Goal: Task Accomplishment & Management: Manage account settings

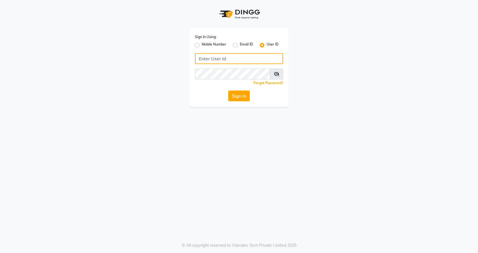
type input "flyingscissor"
click at [367, 29] on div "Sign In Using: Mobile Number Email ID User ID flyingscissor Remember me Forgot …" at bounding box center [239, 53] width 324 height 107
click at [246, 98] on button "Sign In" at bounding box center [239, 96] width 22 height 11
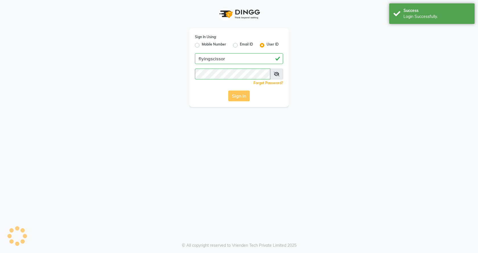
click at [246, 98] on div "Sign In" at bounding box center [239, 96] width 88 height 11
click at [246, 98] on button "Sign In" at bounding box center [239, 96] width 22 height 11
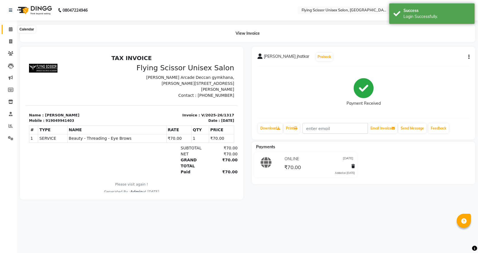
click at [12, 32] on span at bounding box center [11, 29] width 10 height 7
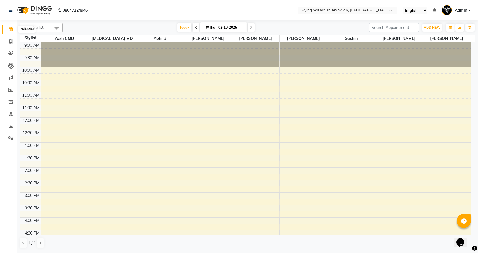
click at [9, 32] on span at bounding box center [11, 29] width 10 height 7
click at [6, 114] on span at bounding box center [11, 114] width 10 height 7
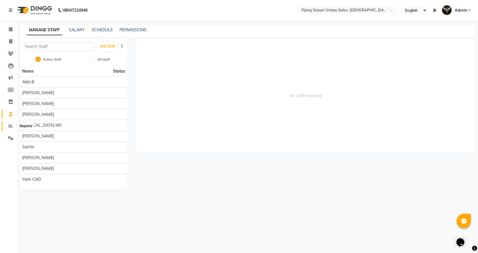
click at [8, 128] on span at bounding box center [11, 126] width 10 height 7
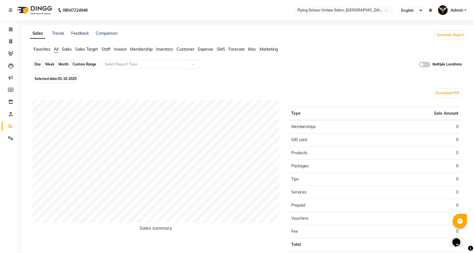
click at [41, 64] on div "Day" at bounding box center [37, 64] width 9 height 8
select select "10"
select select "2025"
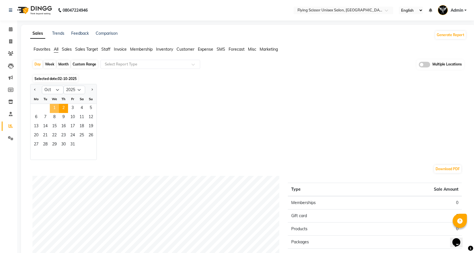
click at [55, 108] on span "1" at bounding box center [54, 108] width 9 height 9
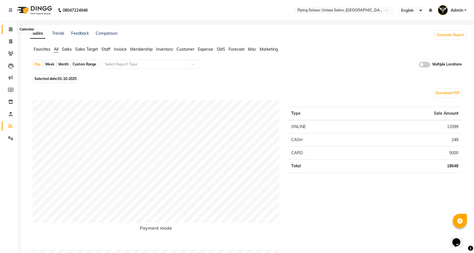
click at [9, 26] on span at bounding box center [11, 29] width 10 height 7
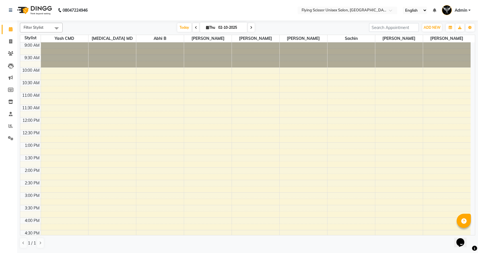
click at [193, 27] on span at bounding box center [196, 27] width 7 height 9
type input "01-10-2025"
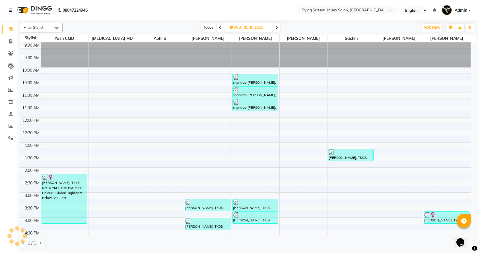
scroll to position [133, 0]
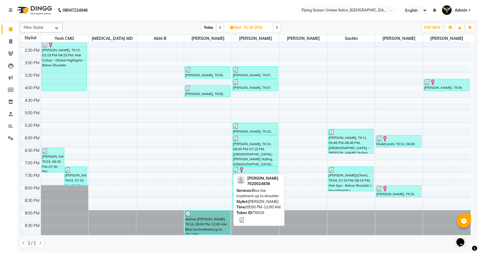
click at [221, 230] on div "akshay [PERSON_NAME], TK16, 09:00 PM-12:00 AM, Blue tox treatment up to shoulder" at bounding box center [207, 223] width 45 height 24
select select "3"
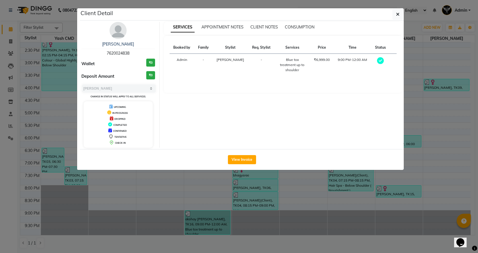
click at [240, 165] on div "View Invoice" at bounding box center [242, 159] width 324 height 21
click at [239, 164] on button "View Invoice" at bounding box center [242, 159] width 28 height 9
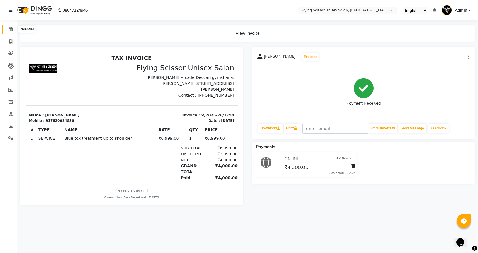
click at [12, 29] on icon at bounding box center [11, 29] width 4 height 4
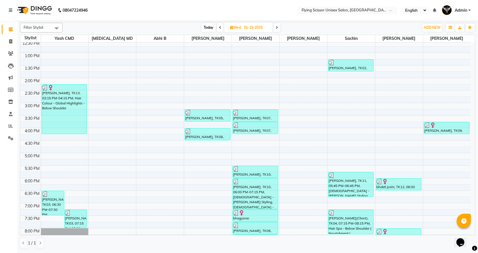
scroll to position [133, 0]
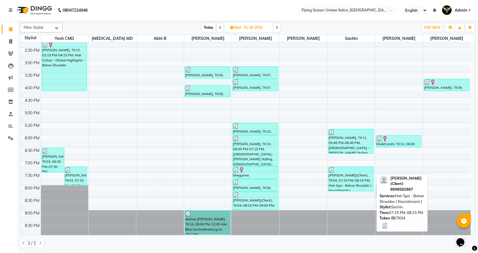
click at [351, 185] on div "[PERSON_NAME](Client), TK04, 07:15 PM-08:15 PM, Hair Spa - Below Shoulder ( Nou…" at bounding box center [350, 179] width 45 height 24
select select "3"
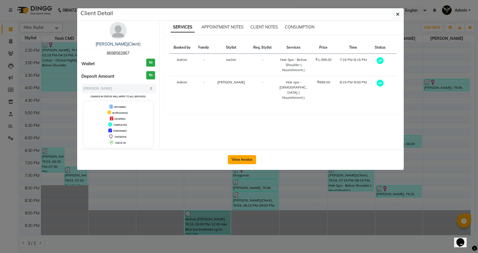
click at [243, 155] on button "View Invoice" at bounding box center [242, 159] width 28 height 9
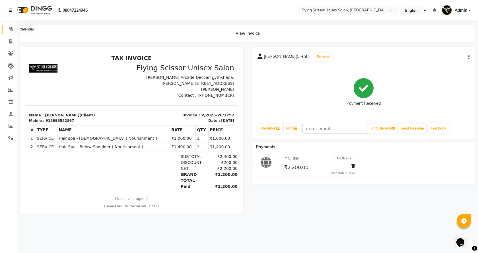
click at [12, 26] on span at bounding box center [11, 29] width 10 height 7
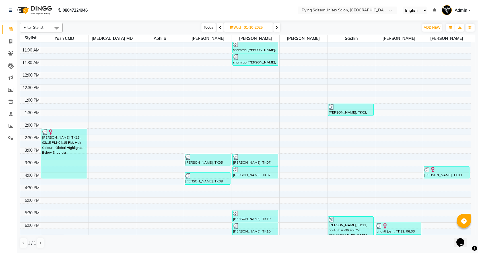
scroll to position [133, 0]
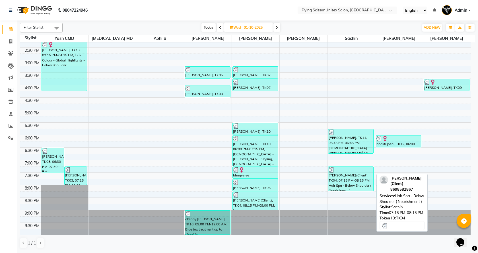
click at [343, 174] on div "[PERSON_NAME](Client), TK04, 07:15 PM-08:15 PM, Hair Spa - Below Shoulder ( Nou…" at bounding box center [350, 179] width 45 height 24
select select "3"
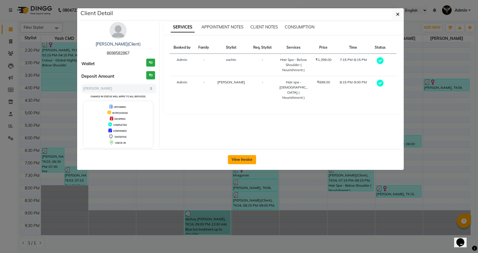
click at [252, 156] on button "View Invoice" at bounding box center [242, 159] width 28 height 9
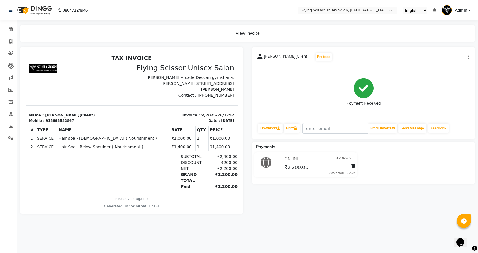
click at [469, 57] on icon "button" at bounding box center [468, 57] width 1 height 0
click at [454, 51] on div "Split Service Amount" at bounding box center [440, 49] width 39 height 7
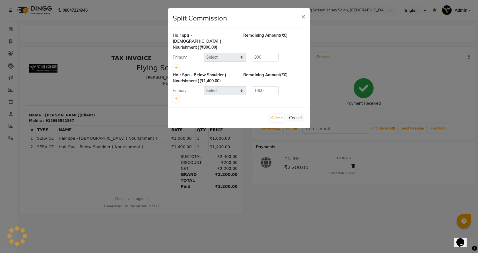
select select "18390"
select select "67686"
click at [302, 17] on span "×" at bounding box center [303, 16] width 4 height 9
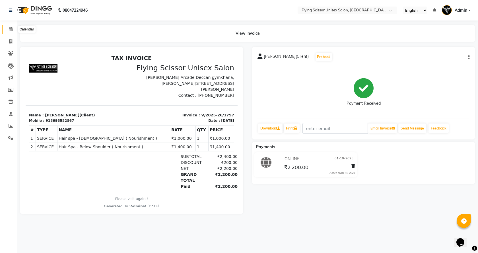
click at [12, 30] on icon at bounding box center [11, 29] width 4 height 4
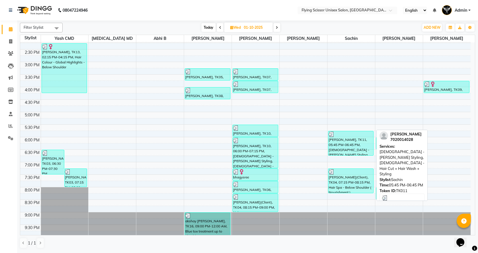
scroll to position [133, 0]
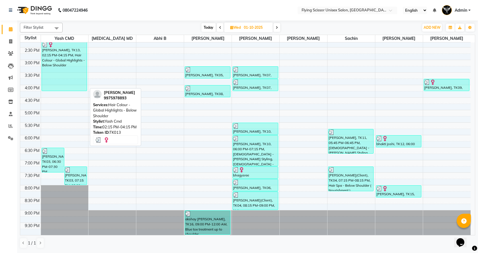
click at [52, 47] on img at bounding box center [51, 45] width 6 height 6
select select "3"
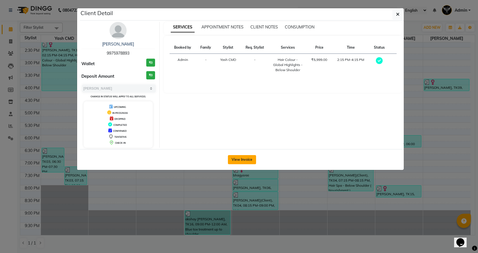
click at [236, 157] on button "View Invoice" at bounding box center [242, 159] width 28 height 9
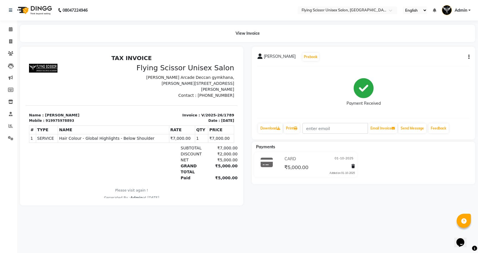
click at [470, 58] on div "[PERSON_NAME] Prebook Payment Received Download Print Email Invoice Send Messag…" at bounding box center [363, 93] width 223 height 93
click at [470, 57] on div "[PERSON_NAME] Prebook Payment Received Download Print Email Invoice Send Messag…" at bounding box center [363, 93] width 223 height 93
click at [469, 57] on icon "button" at bounding box center [468, 57] width 1 height 0
click at [458, 49] on div "Split Service Amount" at bounding box center [440, 49] width 39 height 7
select select "1679"
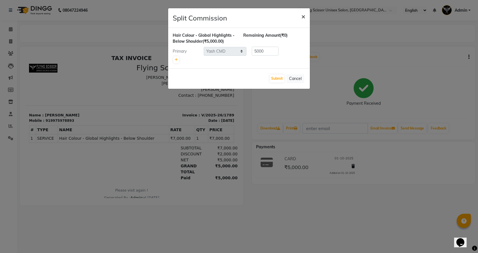
click at [303, 15] on span "×" at bounding box center [303, 16] width 4 height 9
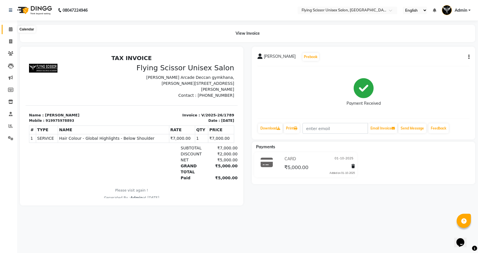
click at [9, 30] on icon at bounding box center [11, 29] width 4 height 4
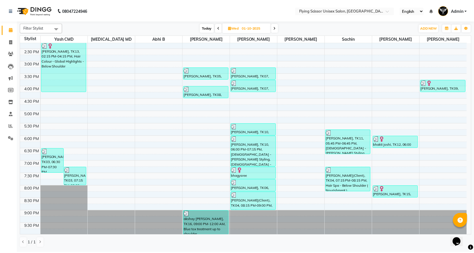
scroll to position [133, 0]
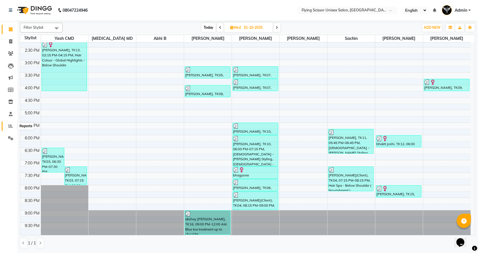
click at [9, 127] on icon at bounding box center [11, 126] width 4 height 4
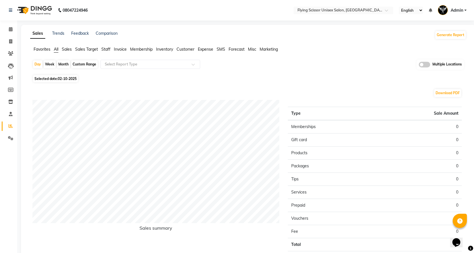
click at [63, 66] on div "Month" at bounding box center [63, 64] width 13 height 8
select select "10"
select select "2025"
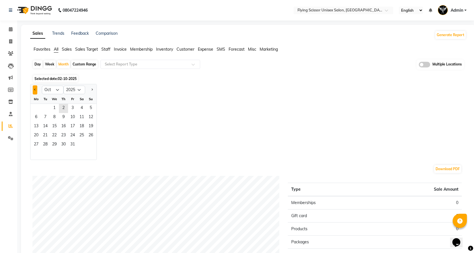
click at [36, 90] on span "Previous month" at bounding box center [35, 90] width 2 height 2
select select "9"
click at [38, 107] on span "1" at bounding box center [36, 108] width 9 height 9
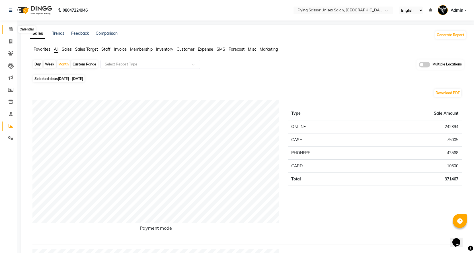
click at [10, 29] on icon at bounding box center [11, 29] width 4 height 4
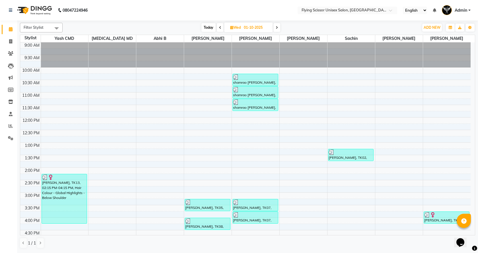
click at [279, 26] on span at bounding box center [276, 27] width 7 height 9
type input "02-10-2025"
